Goal: Use online tool/utility: Utilize a website feature to perform a specific function

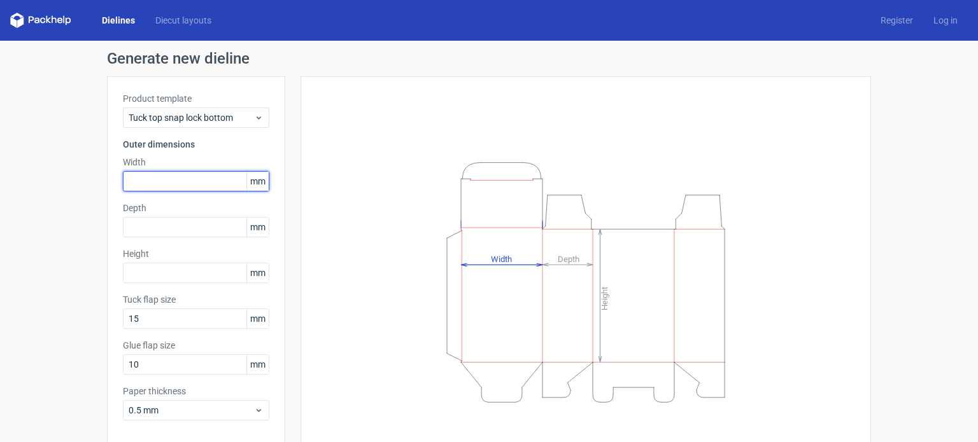
click at [219, 190] on input "text" at bounding box center [196, 181] width 146 height 20
click at [194, 239] on div "Product template Tuck top snap lock bottom Outer dimensions Width 20 mm Depth m…" at bounding box center [196, 261] width 178 height 370
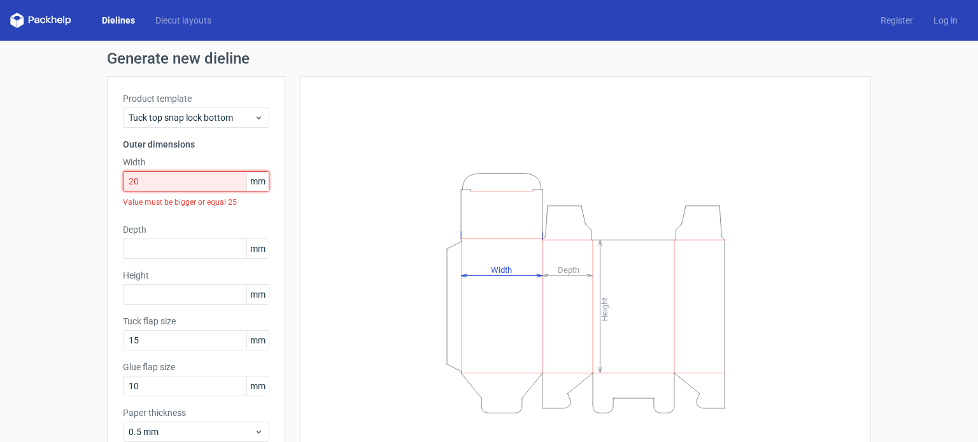
drag, startPoint x: 165, startPoint y: 183, endPoint x: 118, endPoint y: 183, distance: 47.1
click at [123, 180] on input "20" at bounding box center [196, 181] width 146 height 20
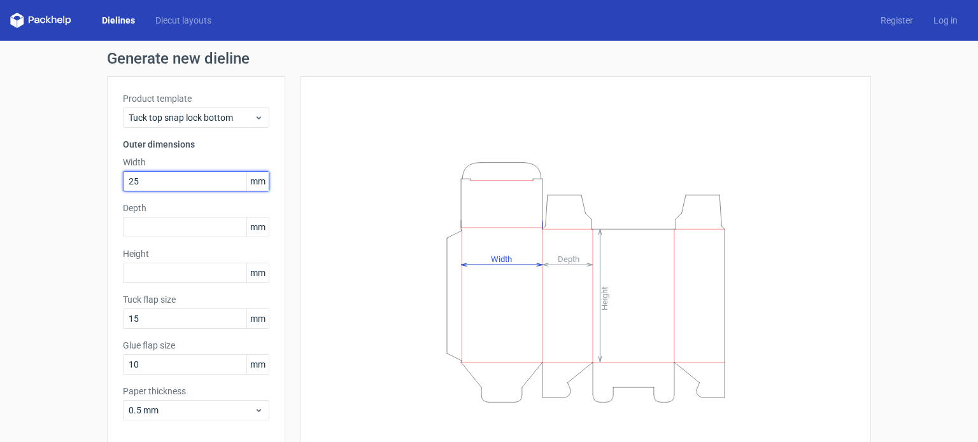
type input "25"
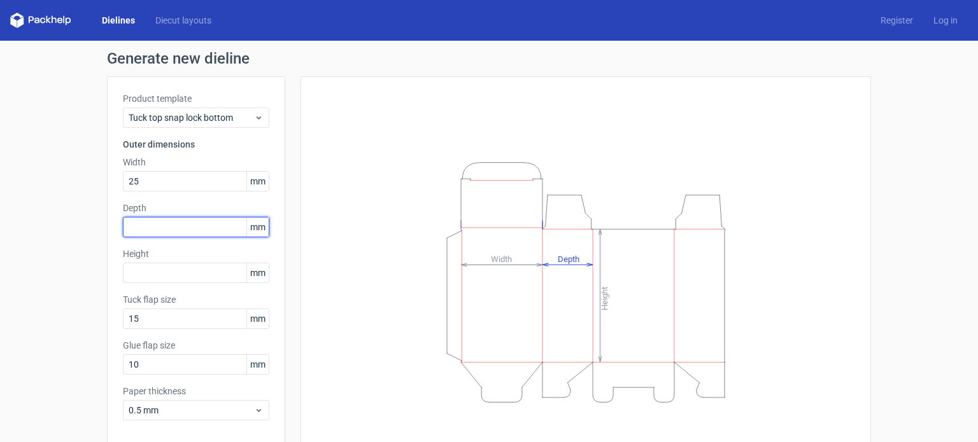
click at [143, 233] on input "text" at bounding box center [196, 227] width 146 height 20
type input "30"
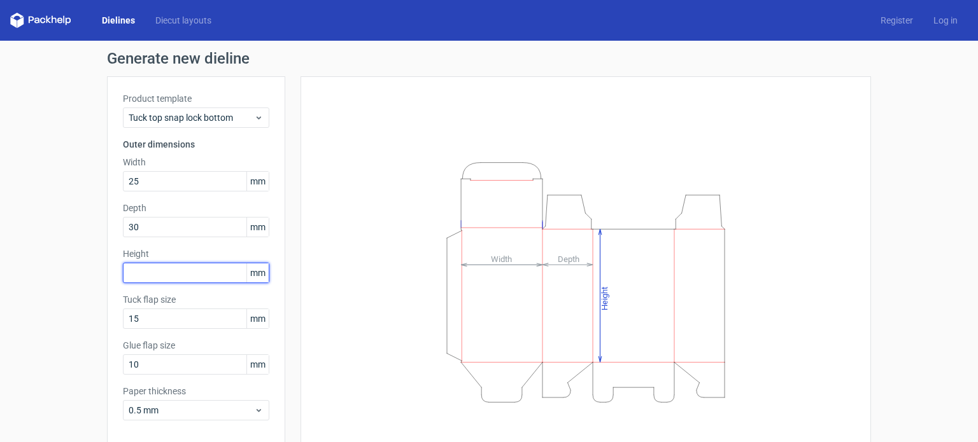
click at [133, 276] on input "text" at bounding box center [196, 273] width 146 height 20
type input "30"
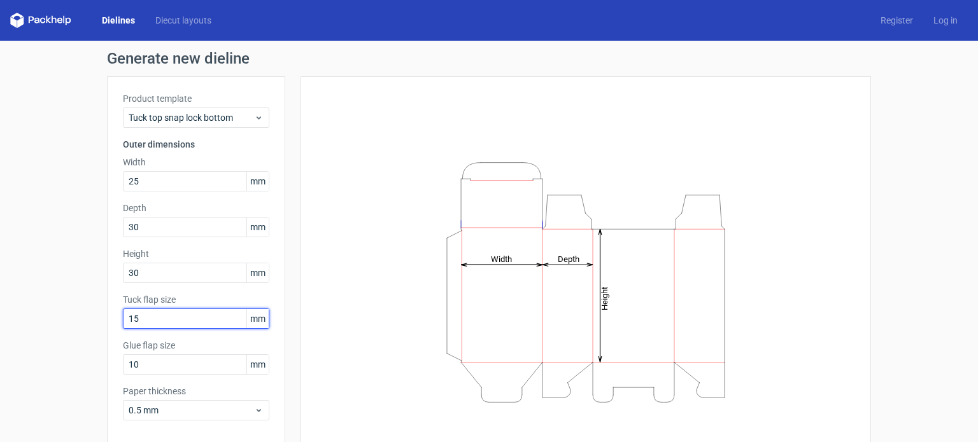
drag, startPoint x: 159, startPoint y: 322, endPoint x: 107, endPoint y: 318, distance: 52.4
click at [107, 318] on div "Product template Tuck top snap lock bottom Outer dimensions Width 25 mm Depth 3…" at bounding box center [196, 261] width 178 height 370
type input "5"
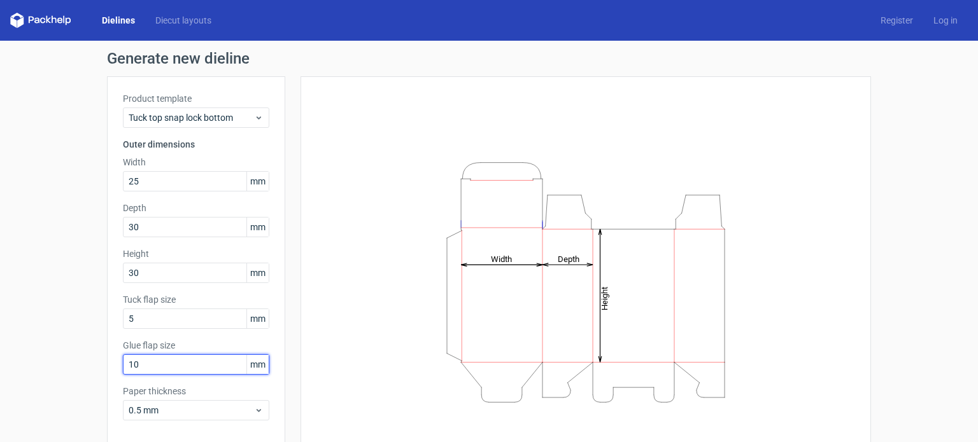
drag, startPoint x: 160, startPoint y: 356, endPoint x: 103, endPoint y: 351, distance: 57.6
click at [107, 351] on div "Product template Tuck top snap lock bottom Outer dimensions Width 25 mm Depth 3…" at bounding box center [196, 261] width 178 height 370
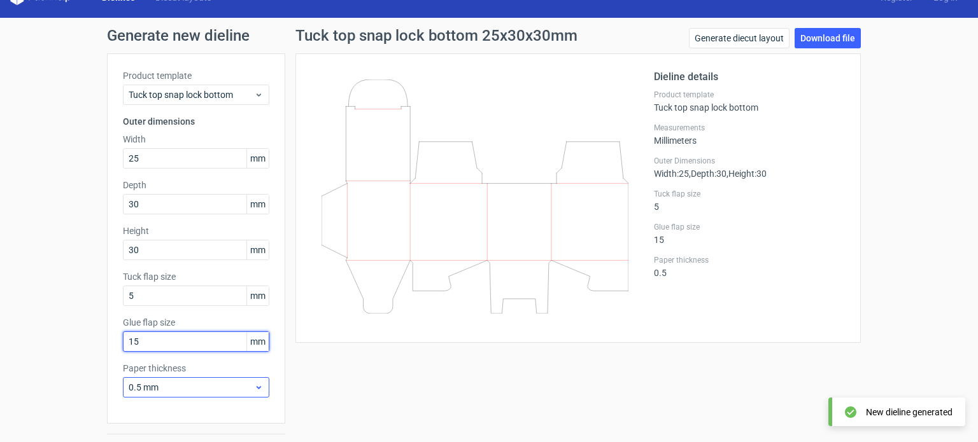
scroll to position [55, 0]
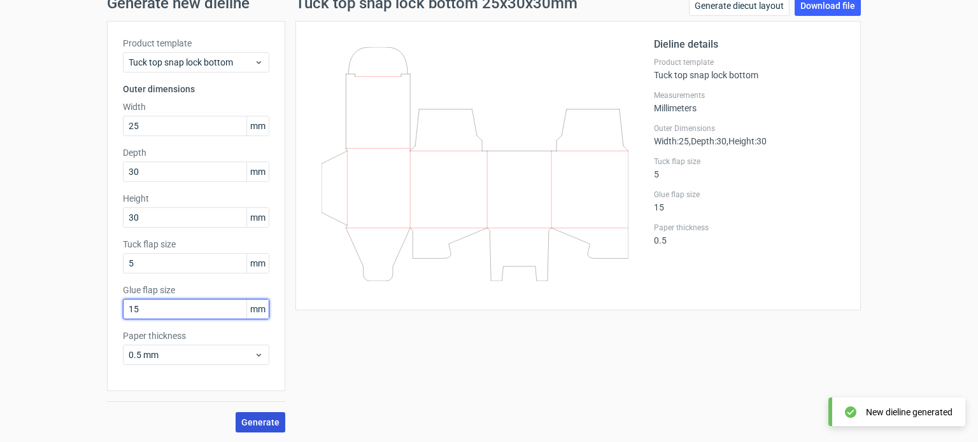
type input "15"
click at [244, 424] on span "Generate" at bounding box center [260, 422] width 38 height 9
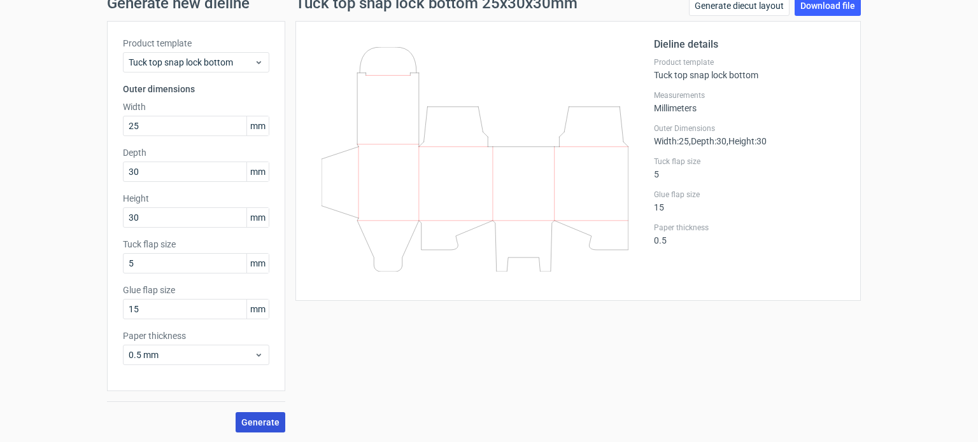
click at [237, 419] on button "Generate" at bounding box center [260, 422] width 50 height 20
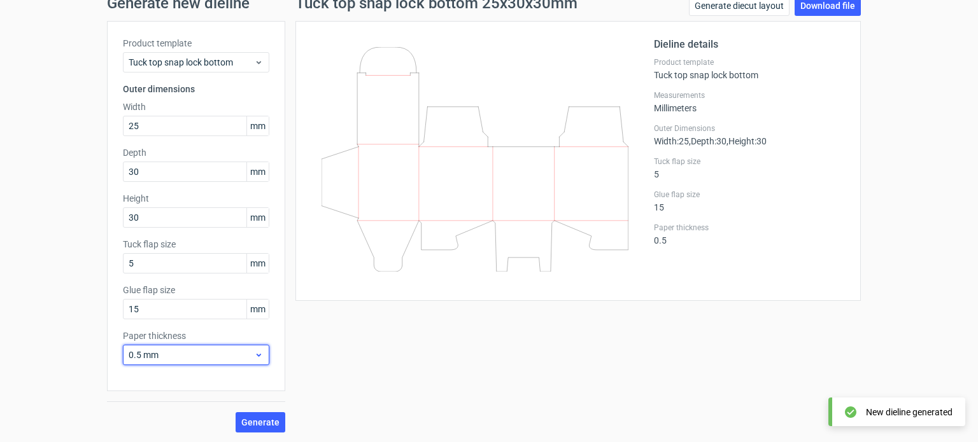
click at [252, 346] on div "0.5 mm" at bounding box center [196, 355] width 146 height 20
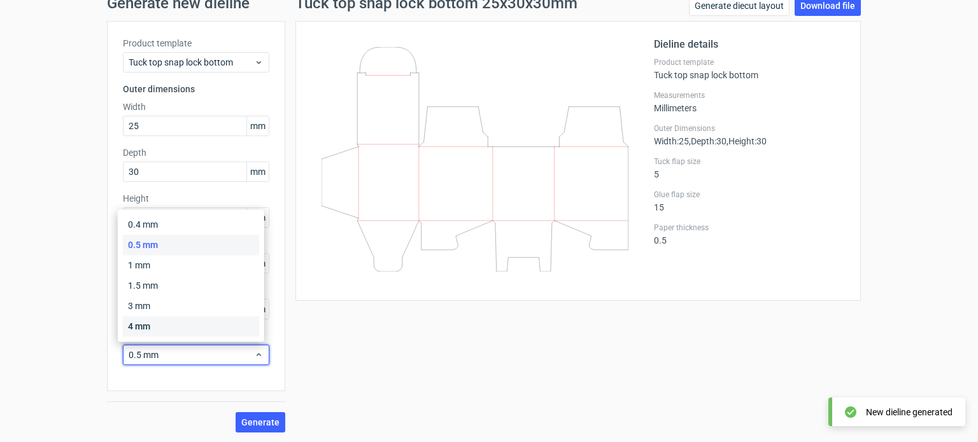
click at [181, 325] on div "4 mm" at bounding box center [191, 326] width 136 height 20
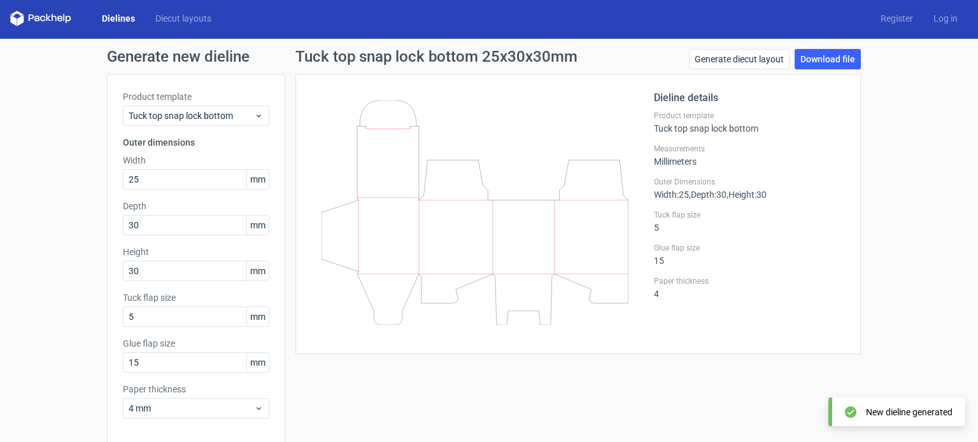
scroll to position [0, 0]
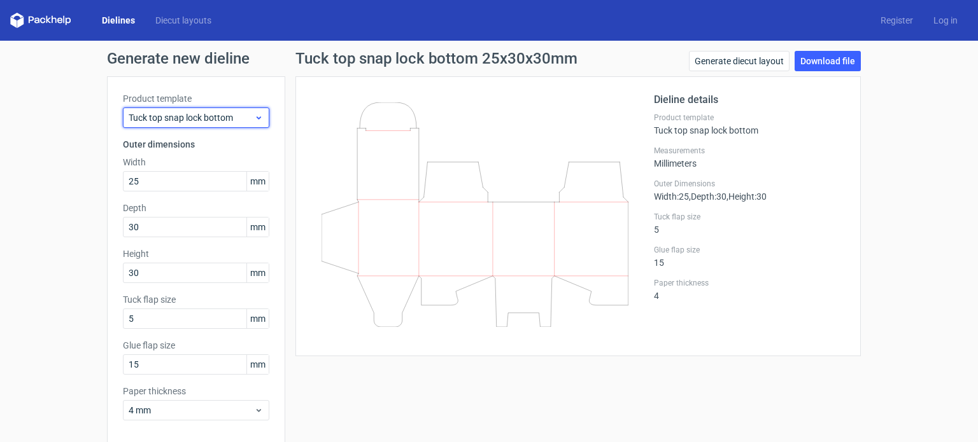
click at [224, 116] on span "Tuck top snap lock bottom" at bounding box center [191, 117] width 125 height 13
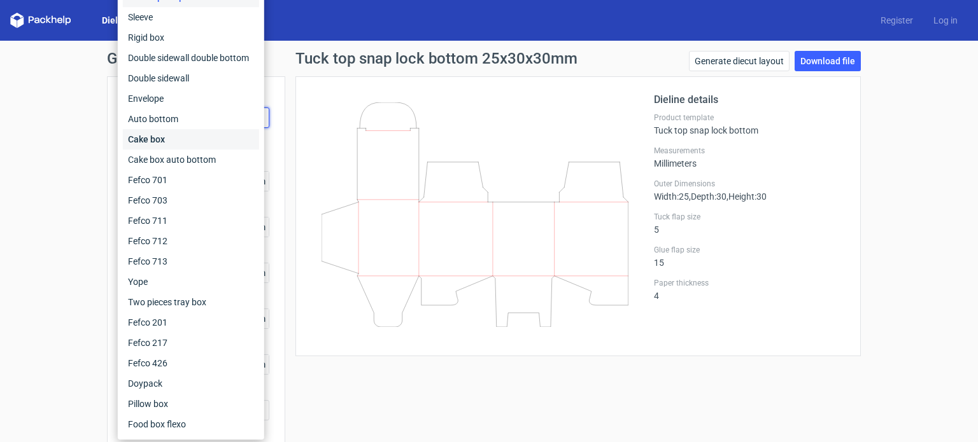
click at [148, 147] on div "Cake box" at bounding box center [191, 139] width 136 height 20
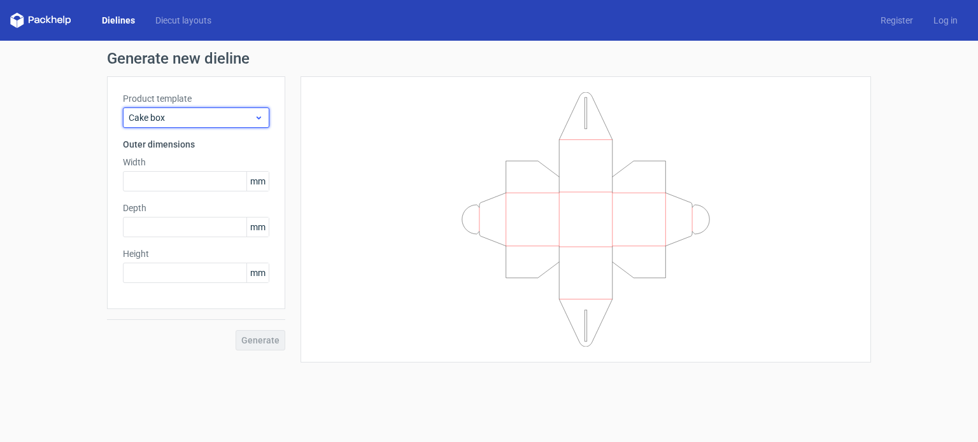
click at [220, 127] on div "Cake box" at bounding box center [196, 118] width 146 height 20
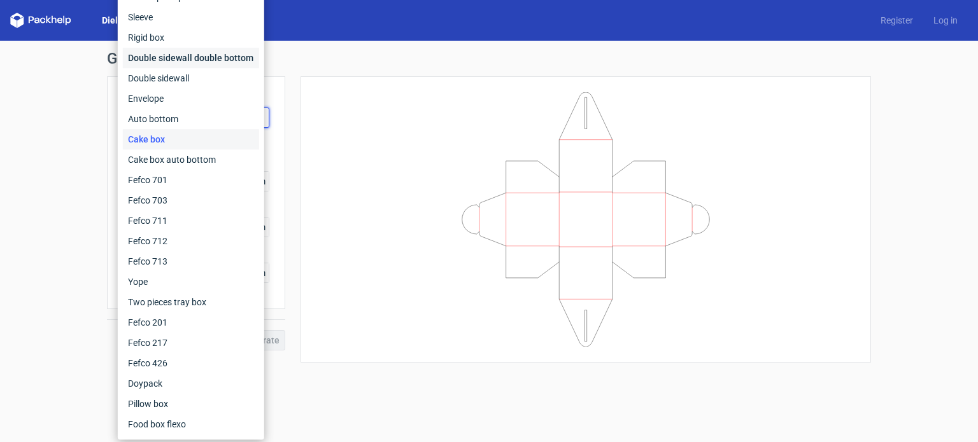
click at [148, 57] on div "Double sidewall double bottom" at bounding box center [191, 58] width 136 height 20
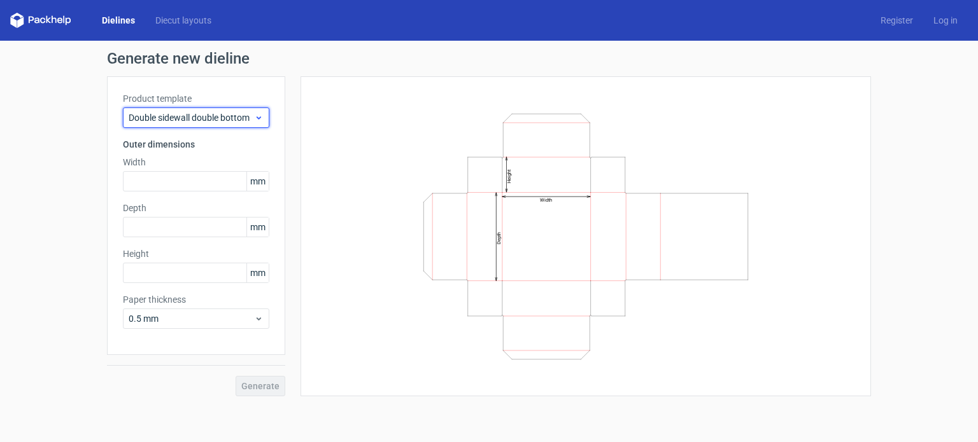
click at [188, 118] on span "Double sidewall double bottom" at bounding box center [191, 117] width 125 height 13
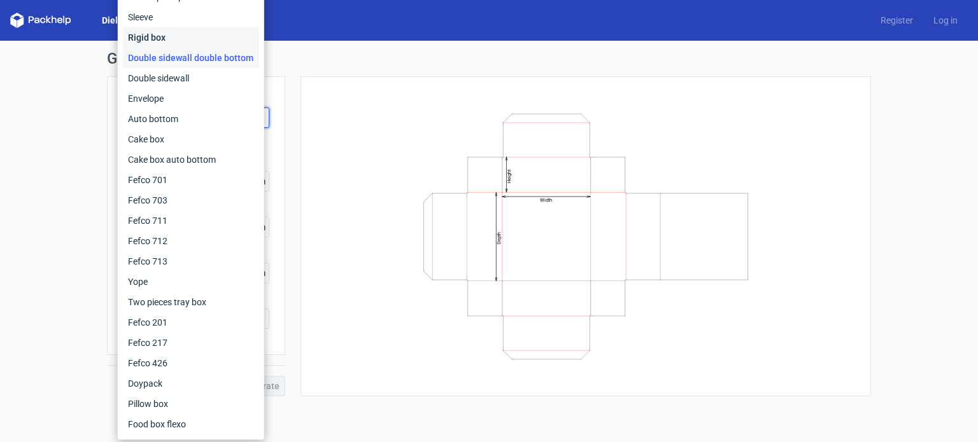
click at [152, 43] on div "Rigid box" at bounding box center [191, 37] width 136 height 20
